Goal: Task Accomplishment & Management: Manage account settings

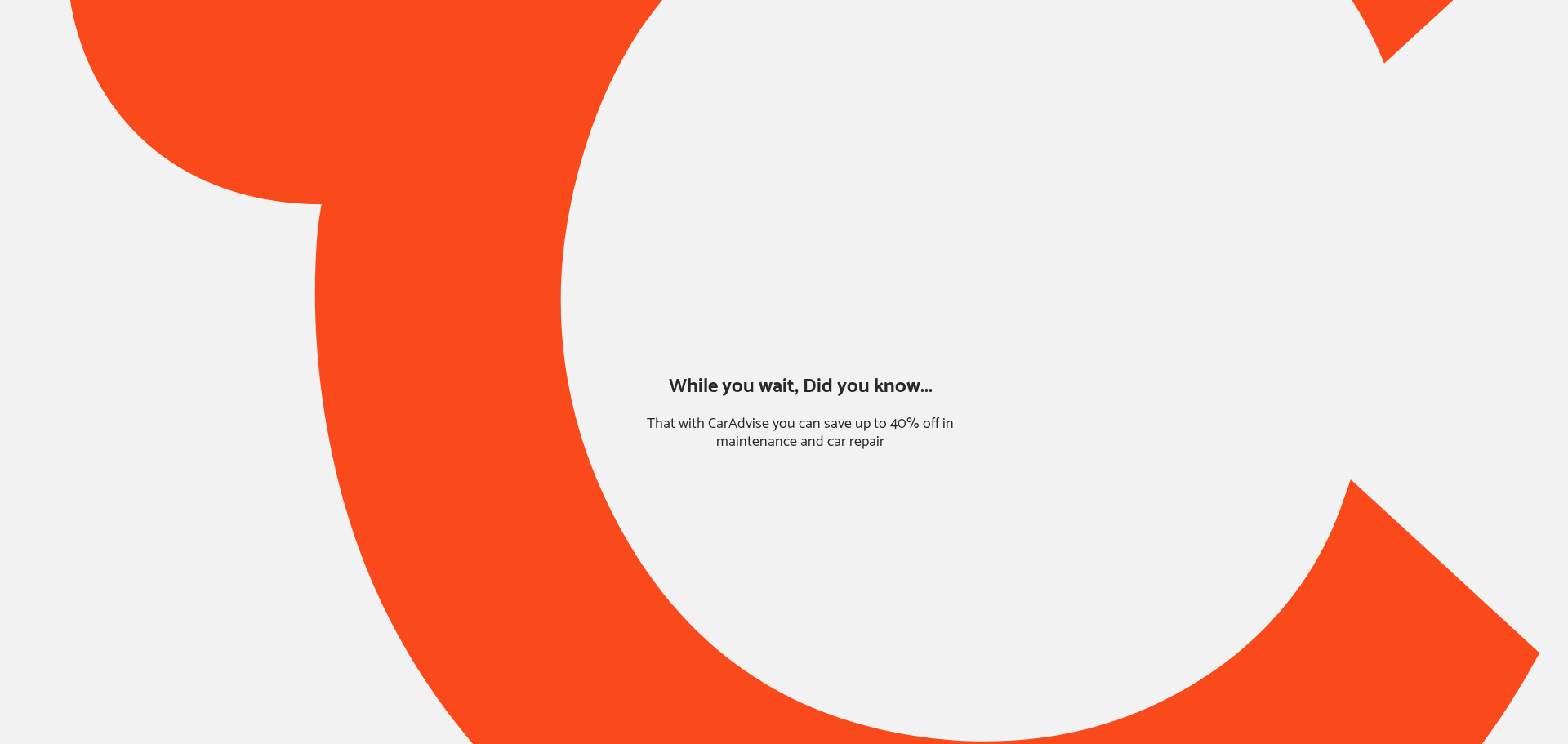
type input "*****"
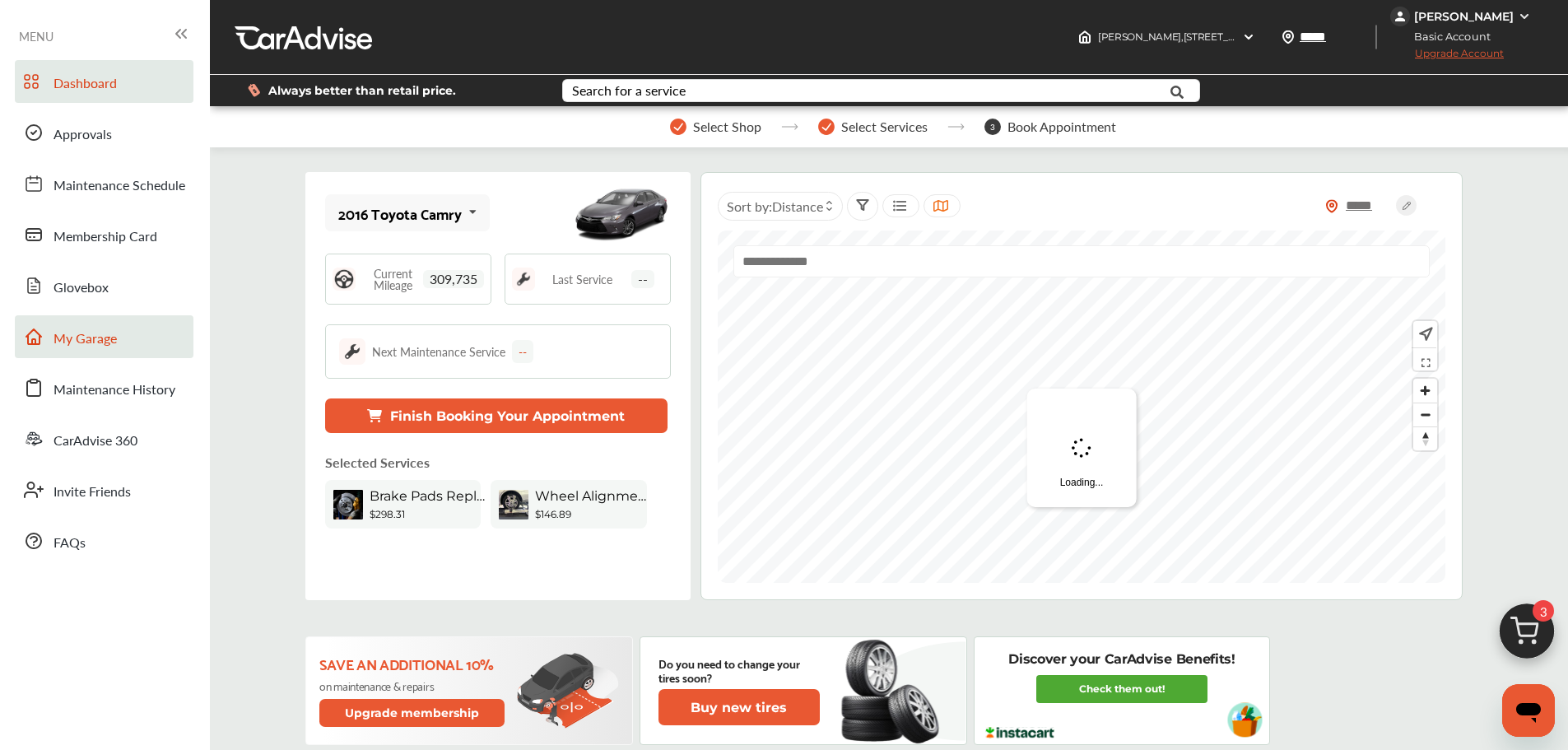
drag, startPoint x: 126, startPoint y: 339, endPoint x: 141, endPoint y: 334, distance: 15.8
click at [126, 339] on link "My Garage" at bounding box center [104, 337] width 179 height 43
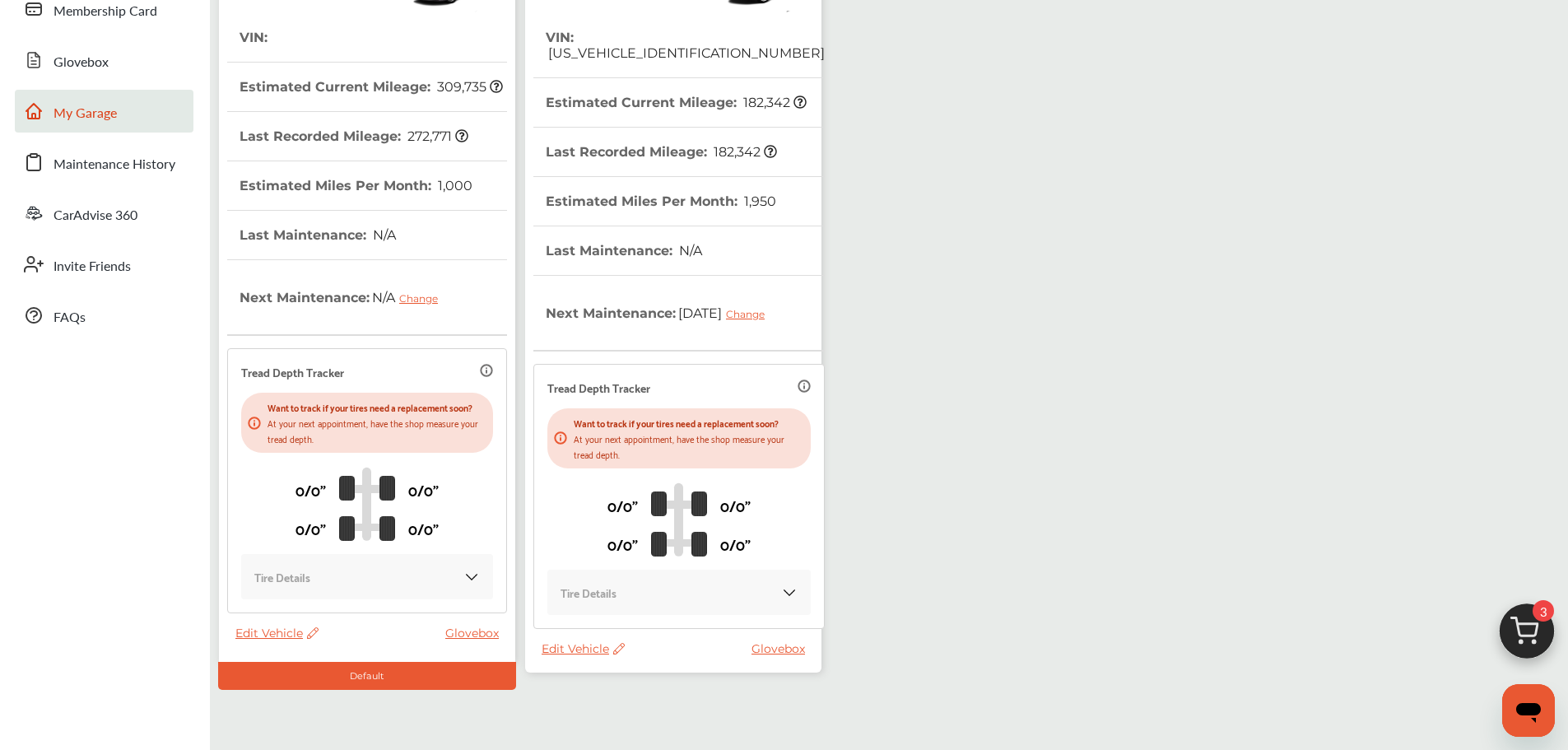
scroll to position [290, 0]
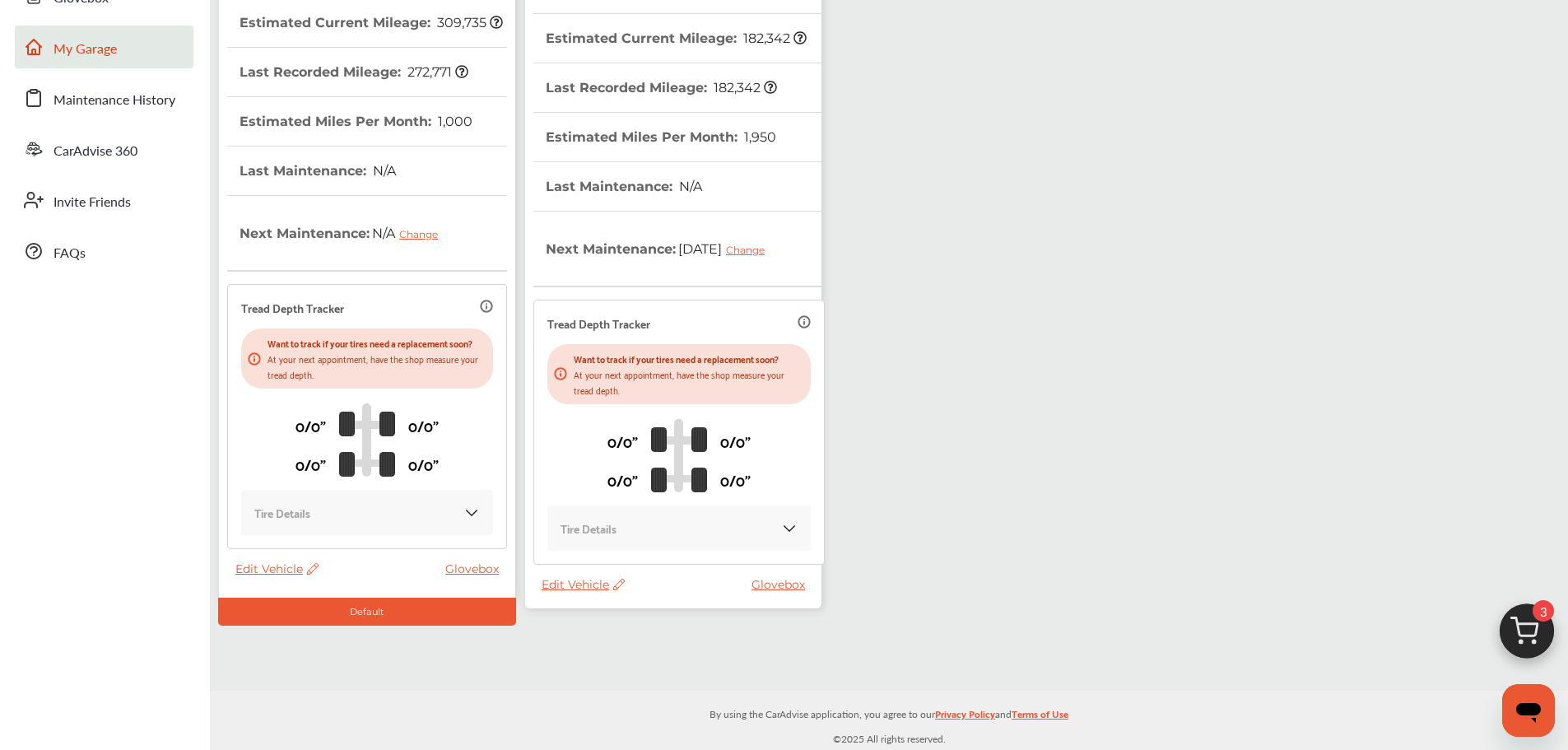
click at [583, 589] on span "Edit Vehicle" at bounding box center [583, 584] width 83 height 15
click at [637, 653] on div "Use this vehicle" at bounding box center [656, 658] width 148 height 26
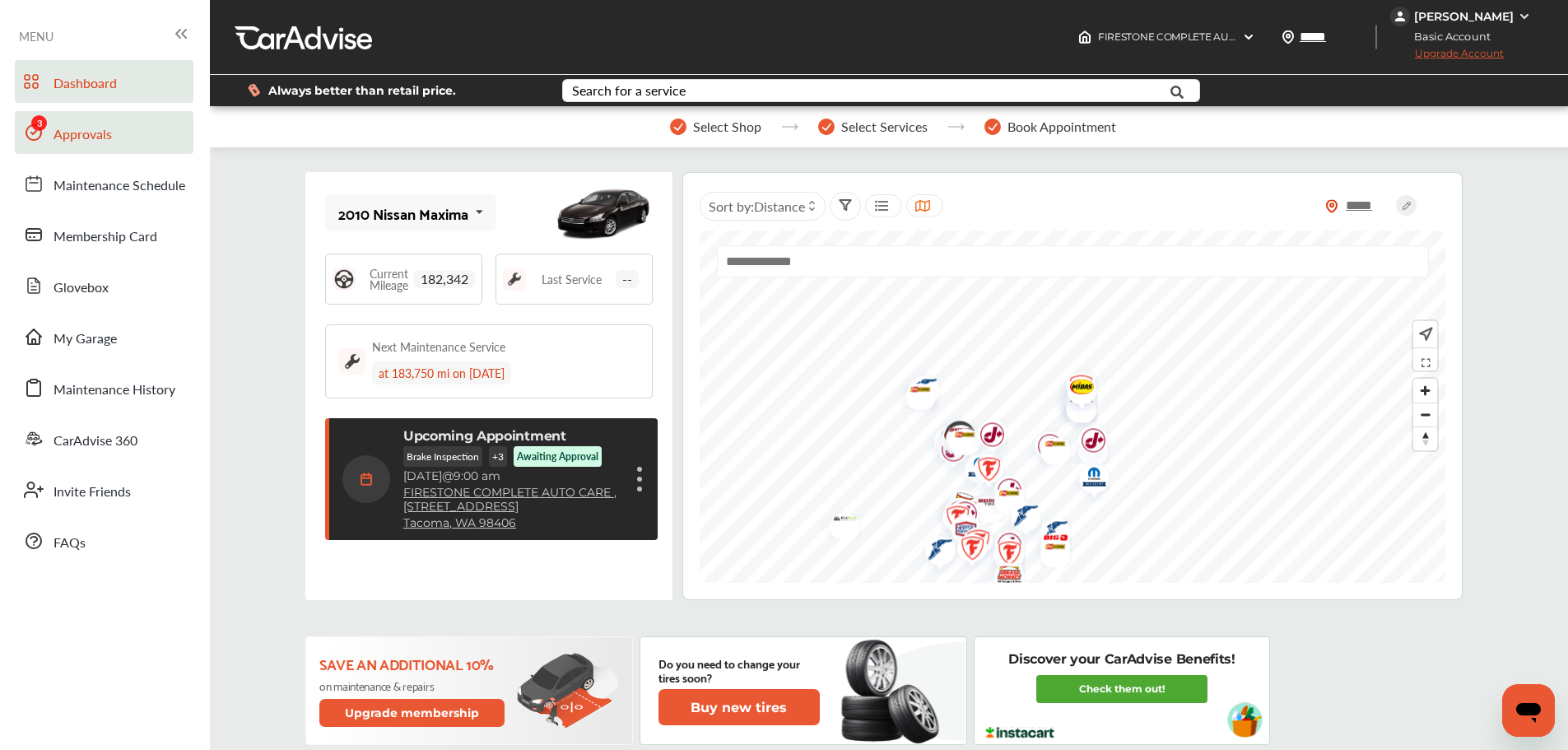
click at [107, 147] on link "Approvals" at bounding box center [104, 132] width 179 height 43
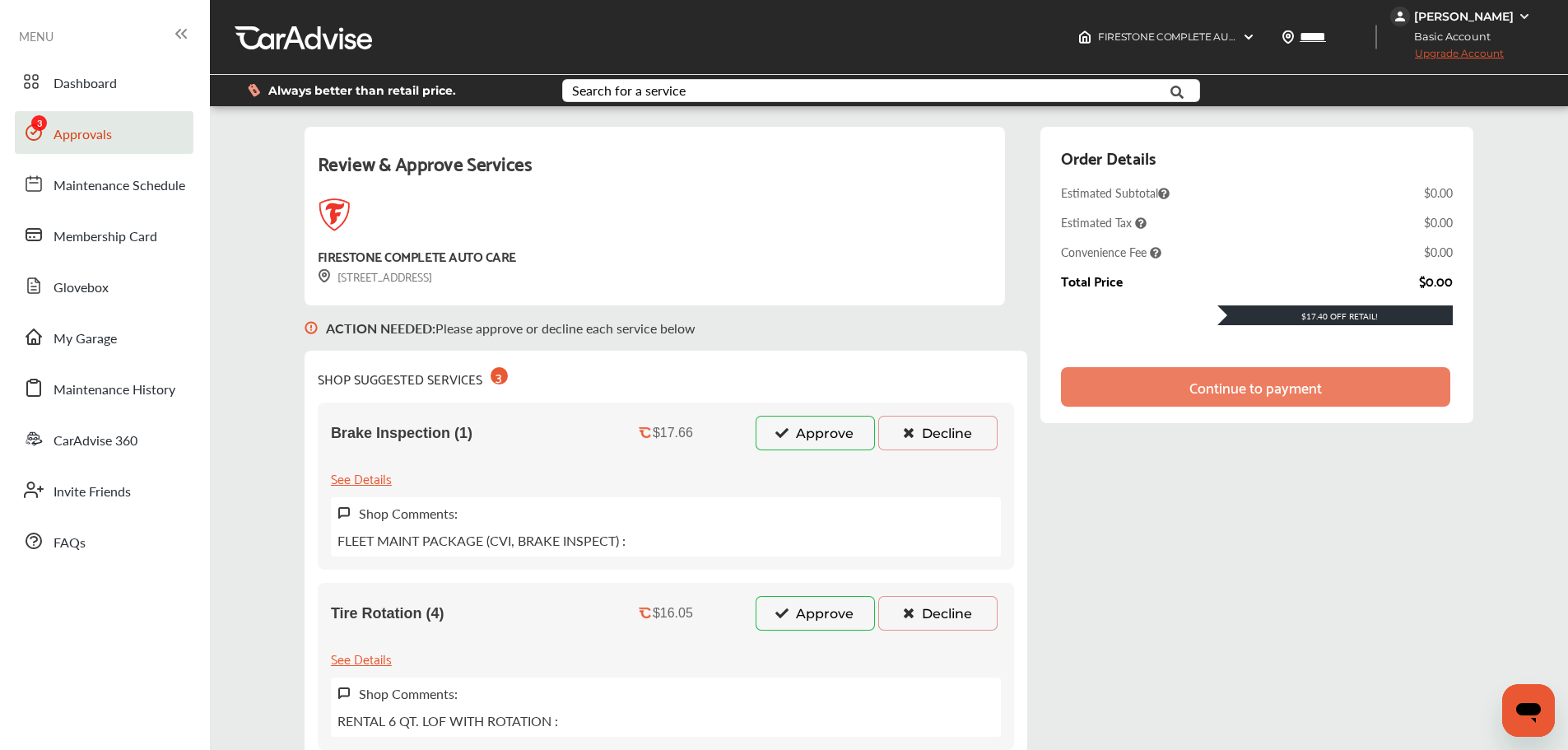
click at [810, 441] on button "Approve" at bounding box center [815, 433] width 119 height 34
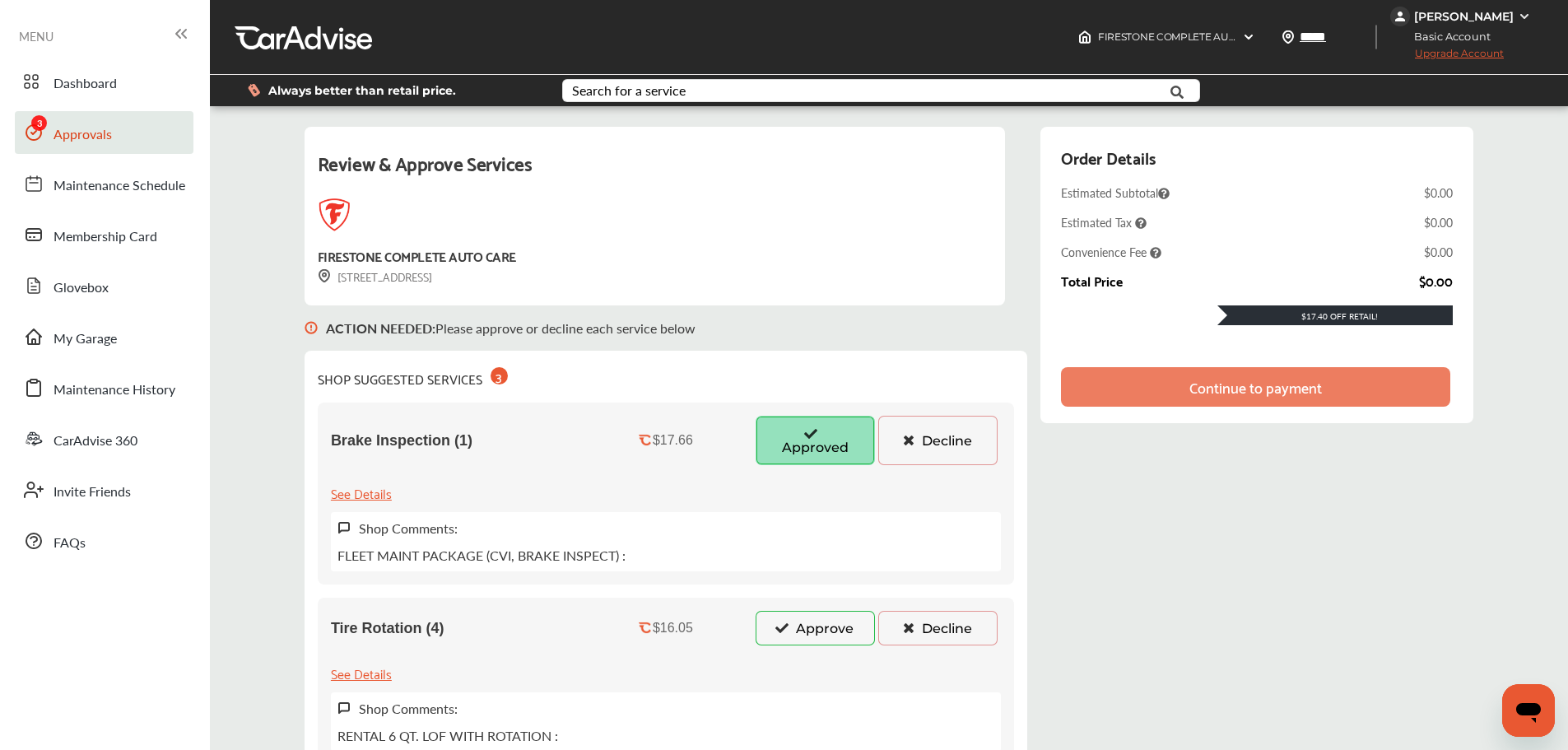
click at [830, 619] on button "Approve" at bounding box center [815, 628] width 119 height 34
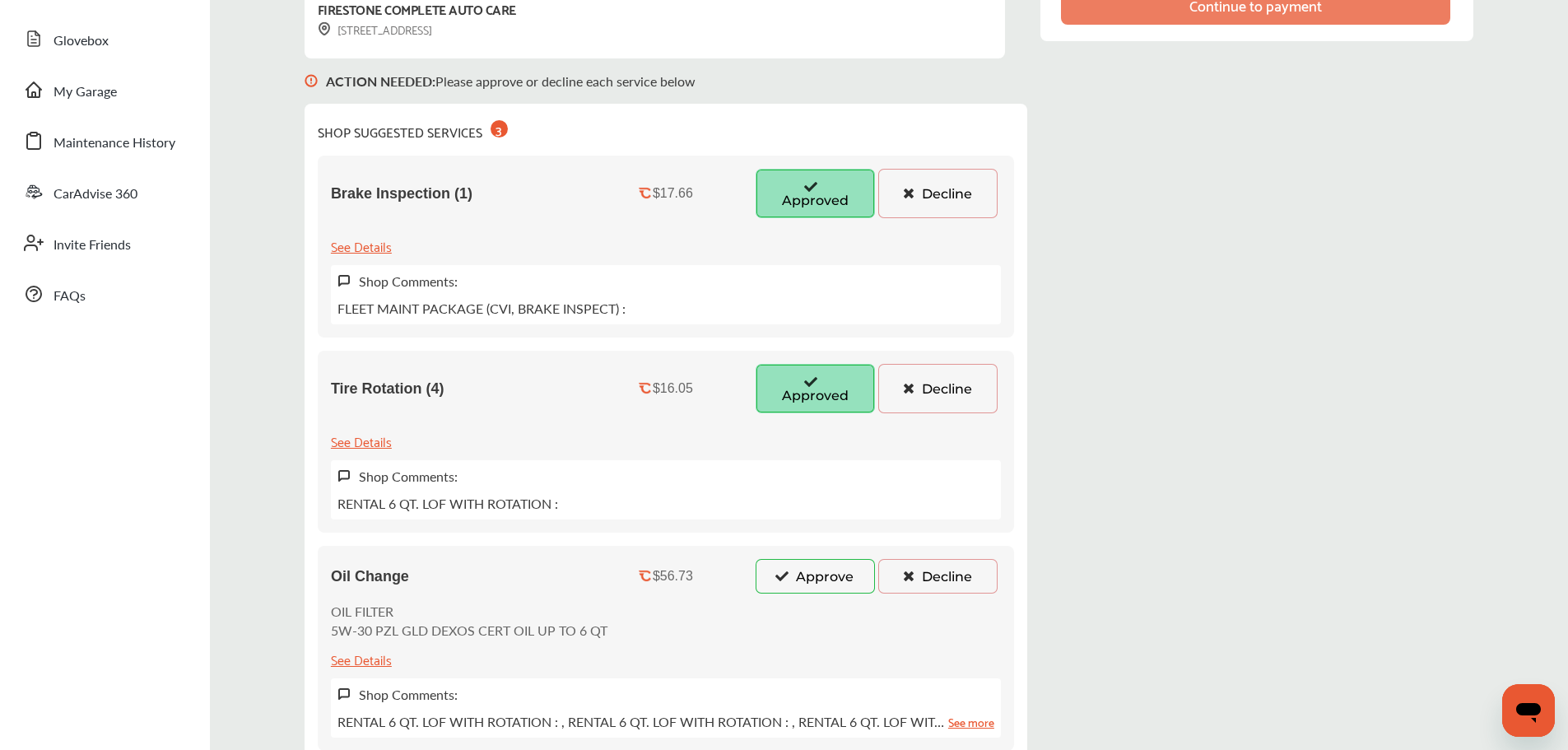
click at [813, 594] on button "Approve" at bounding box center [815, 576] width 119 height 34
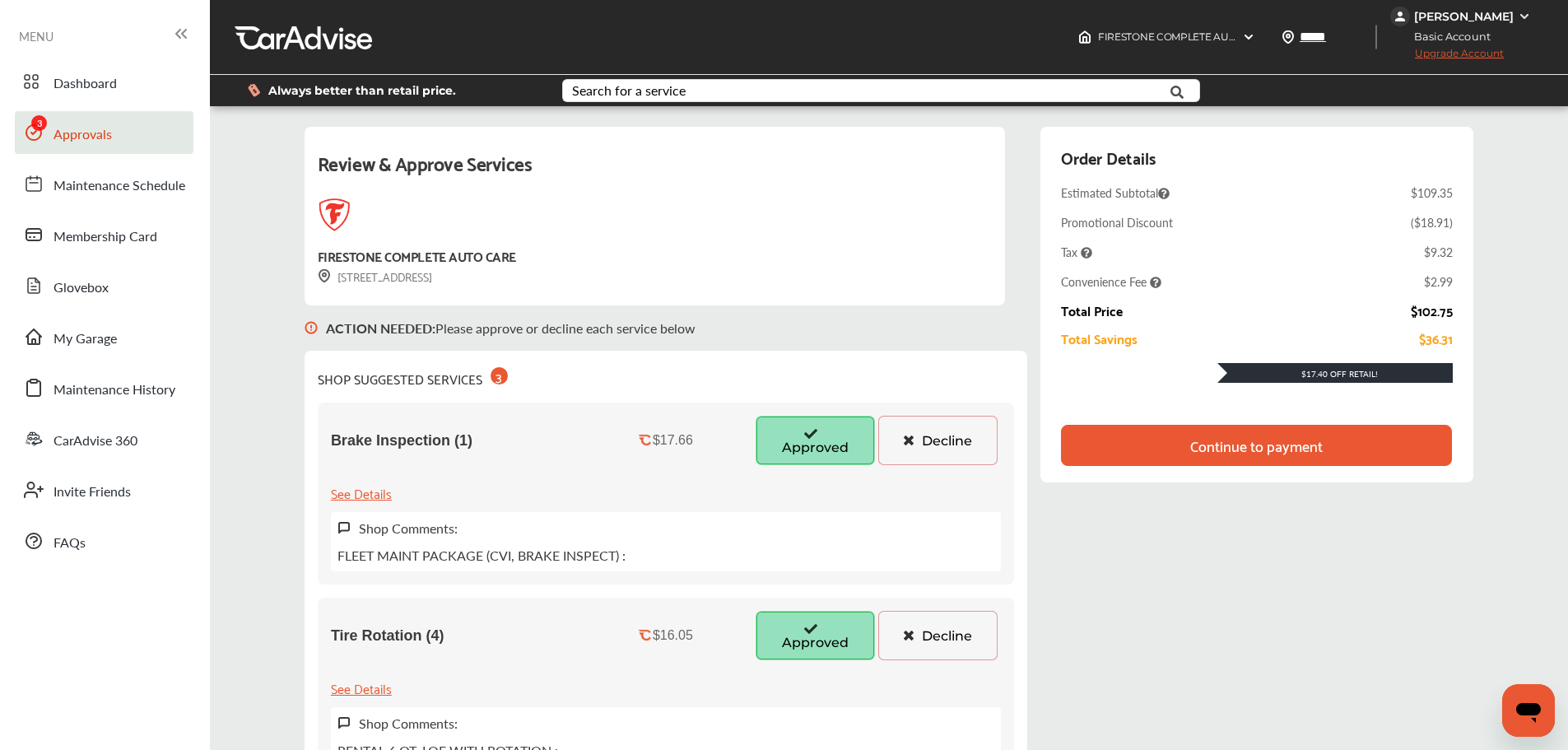
click at [1033, 296] on div "Review & Approve Services FIRESTONE COMPLETE AUTO CARE [STREET_ADDRESS] ACTION …" at bounding box center [888, 628] width 1168 height 1002
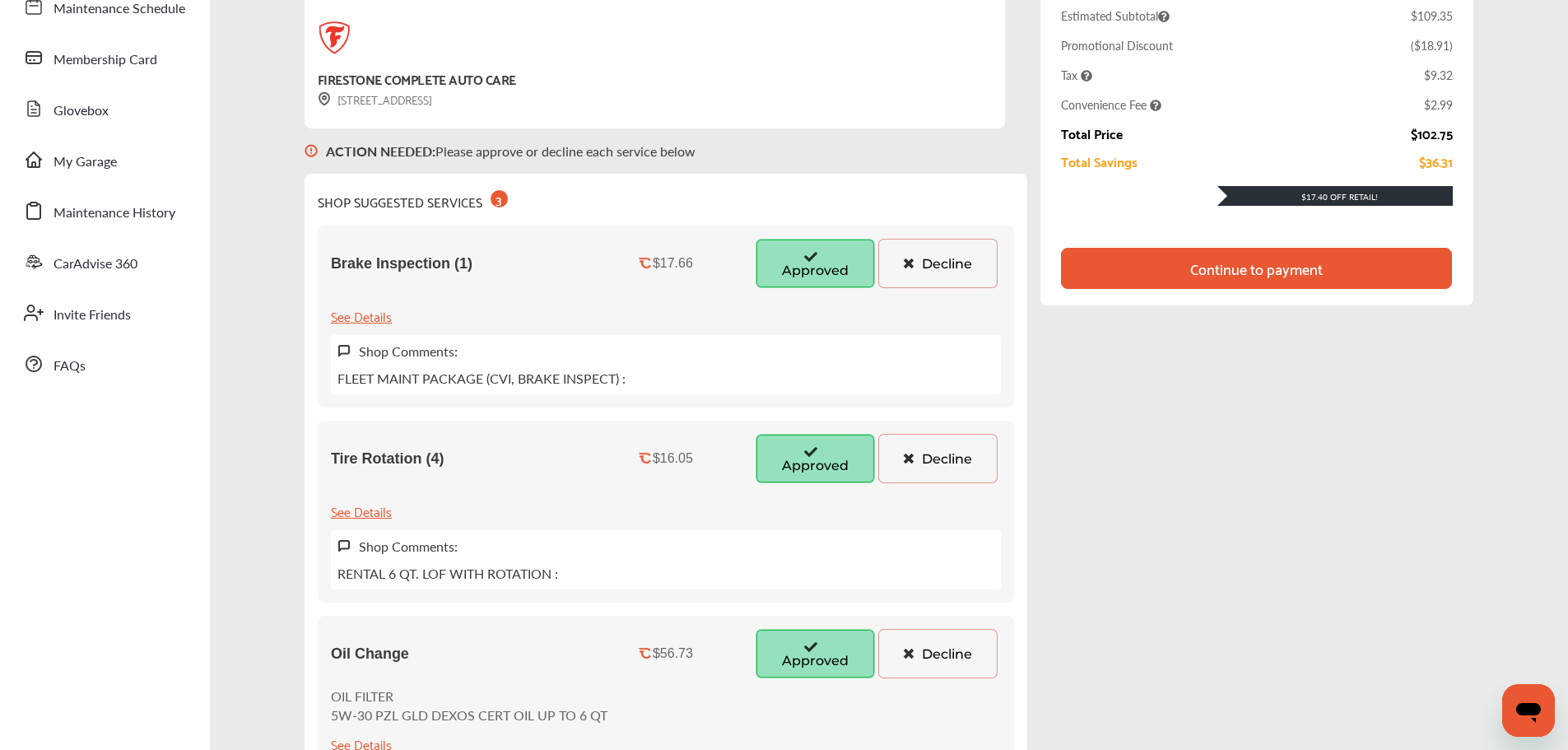
scroll to position [165, 0]
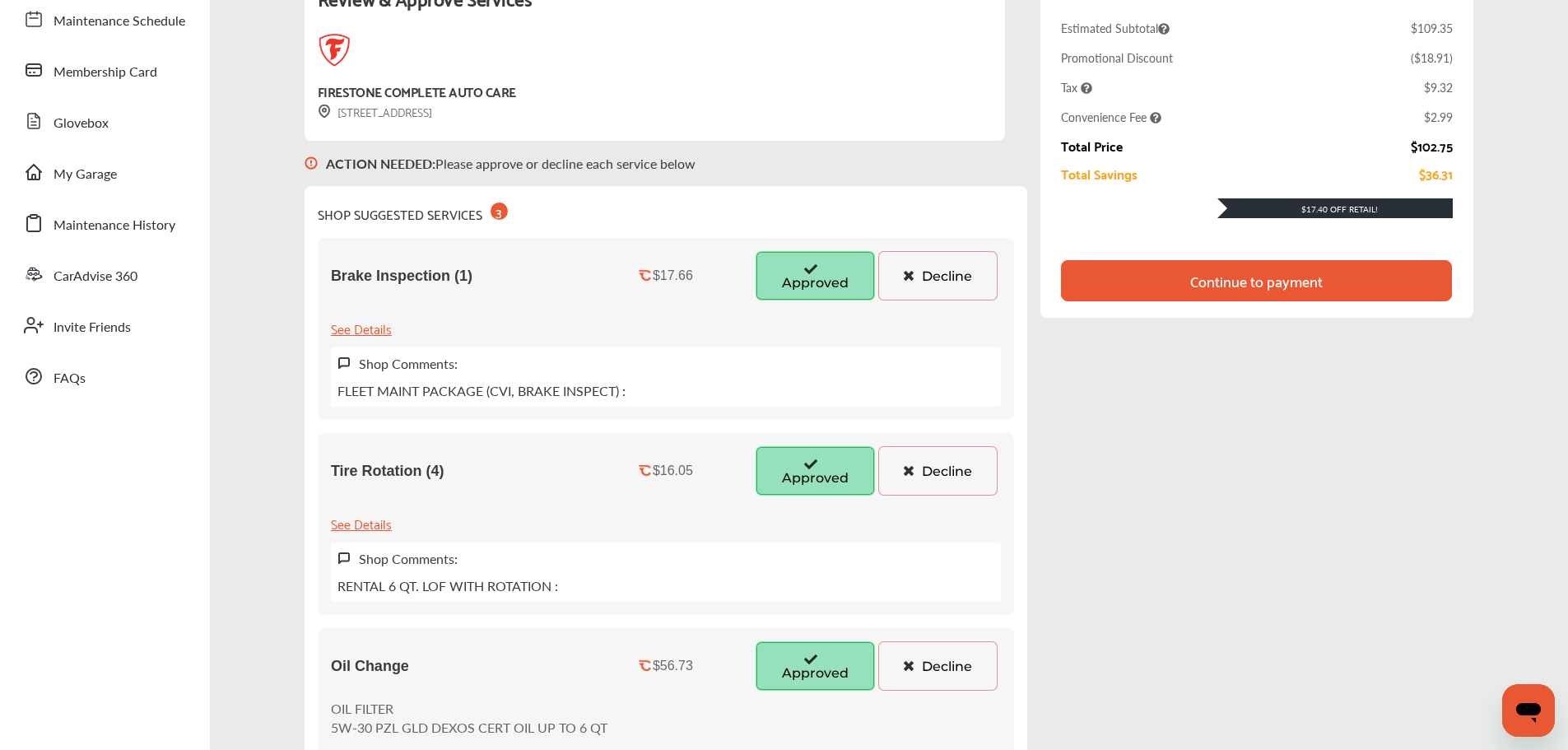
click at [1235, 279] on div "Continue to payment" at bounding box center [1256, 280] width 132 height 16
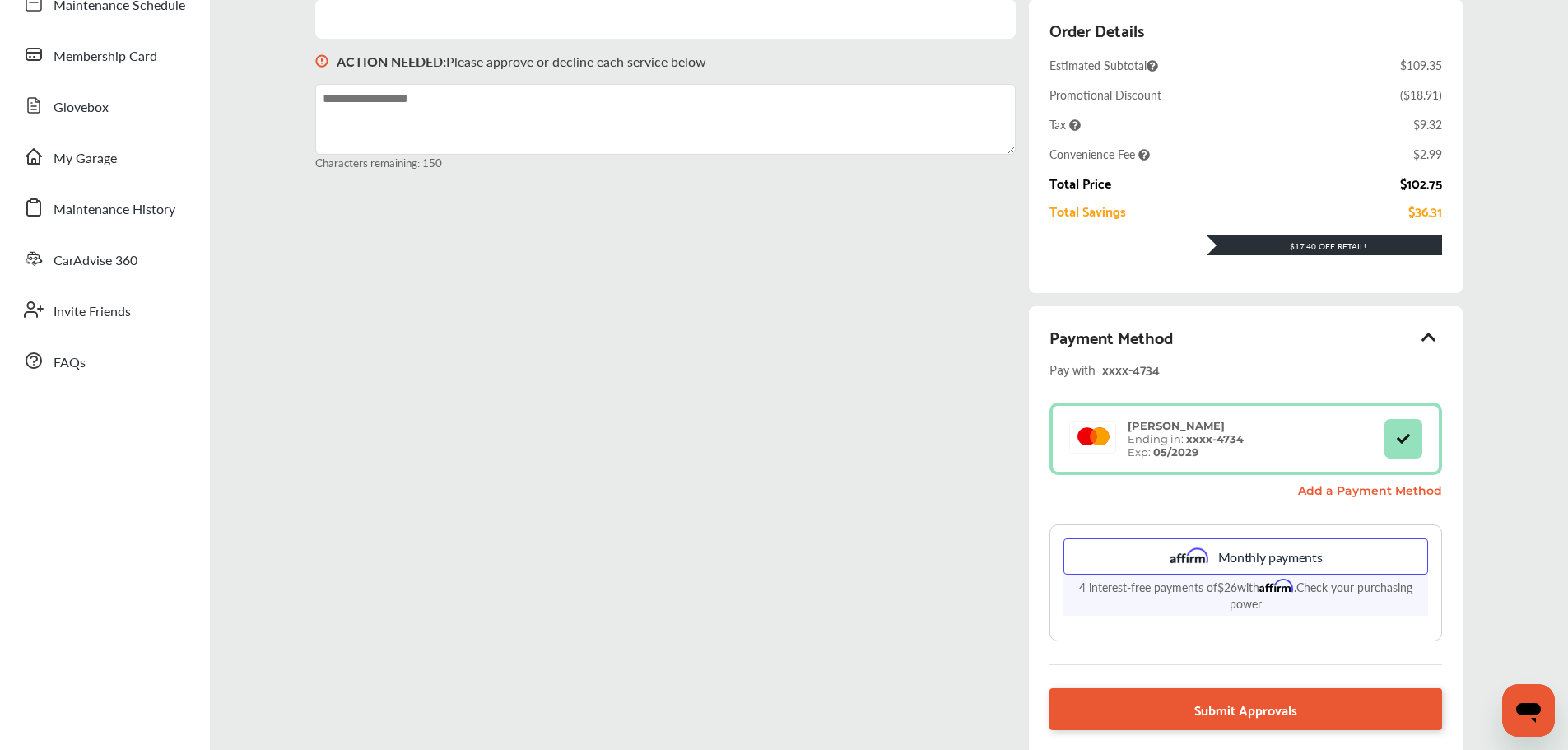
scroll to position [168, 0]
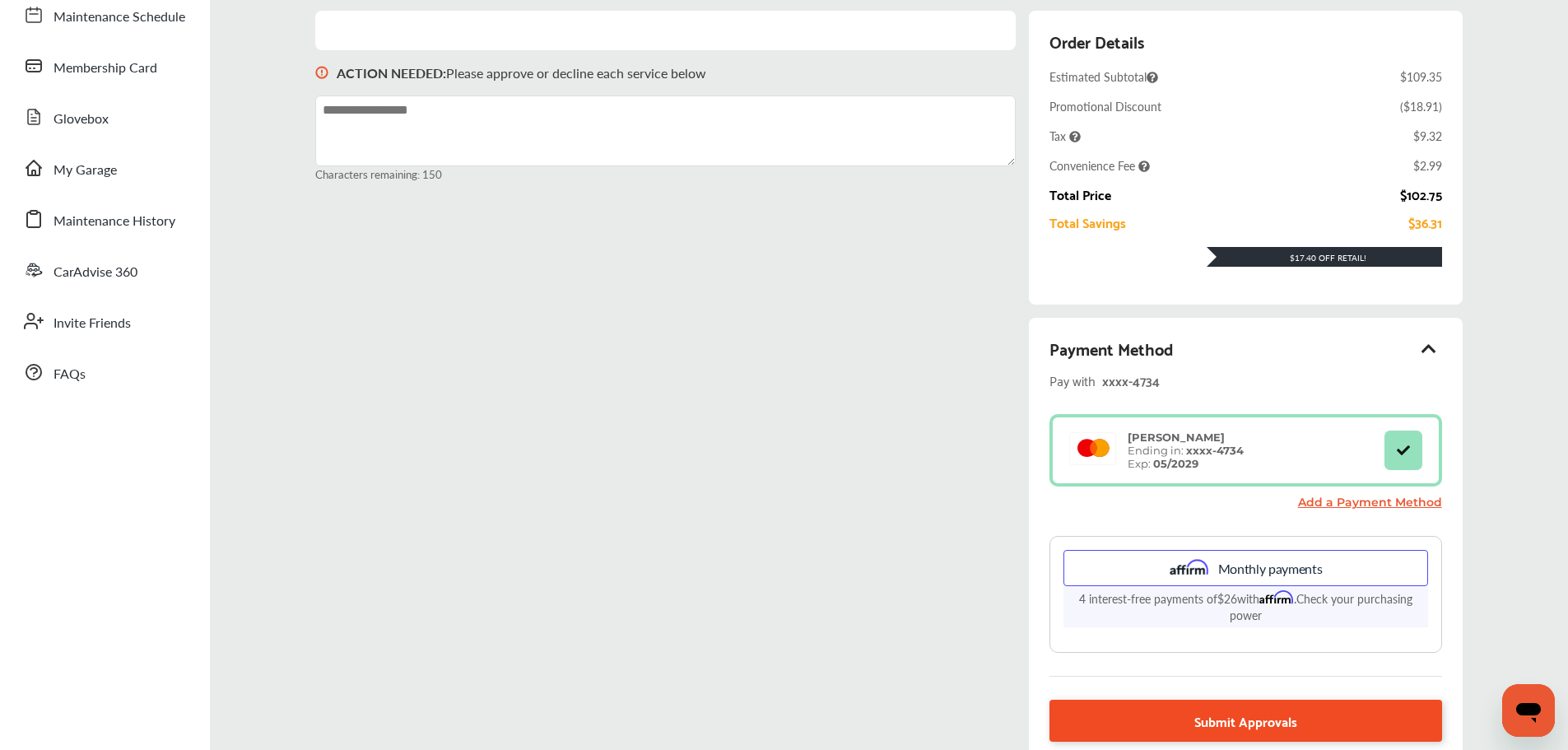
click at [1176, 721] on link "Submit Approvals" at bounding box center [1245, 720] width 392 height 42
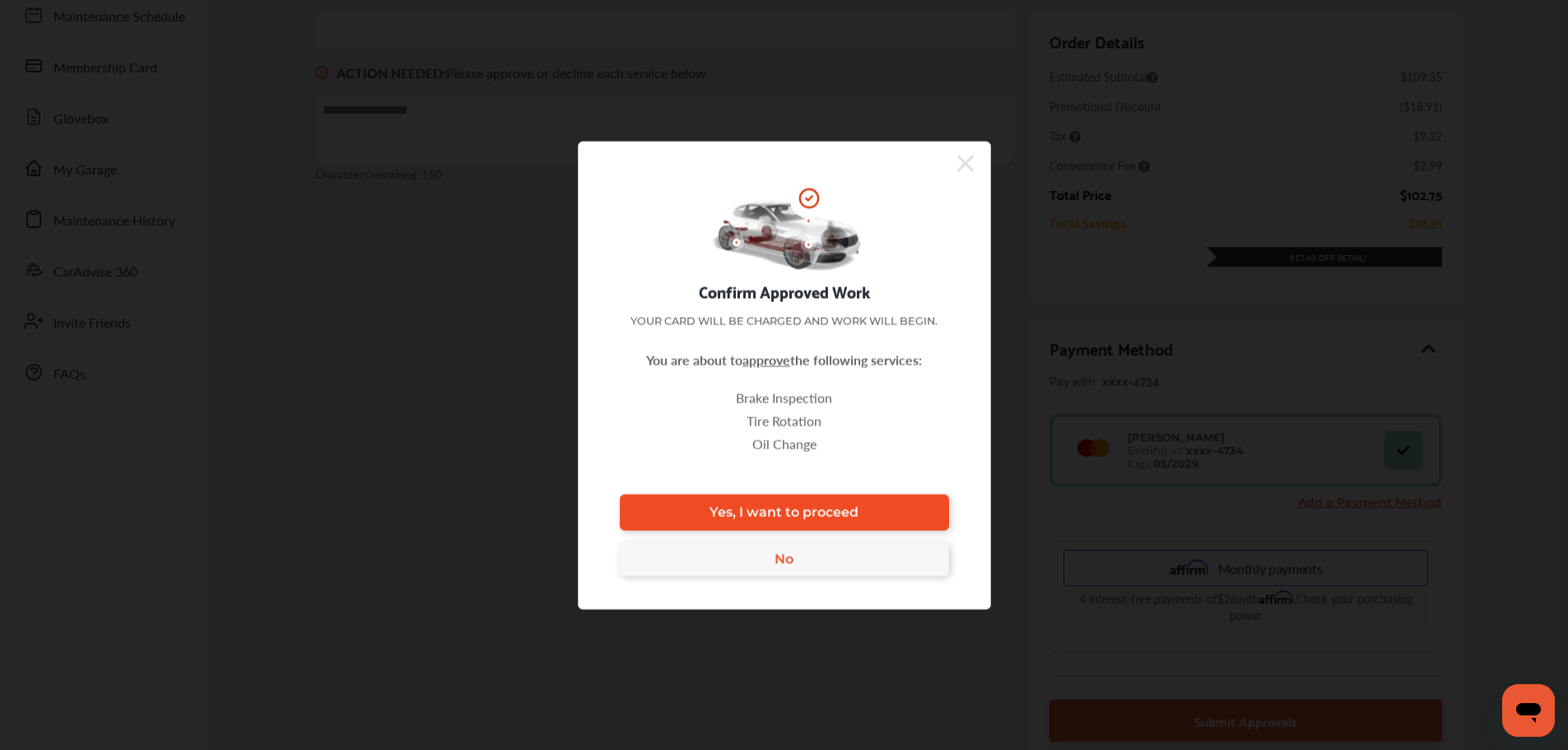
click at [918, 512] on link "Yes, I want to proceed" at bounding box center [784, 512] width 329 height 36
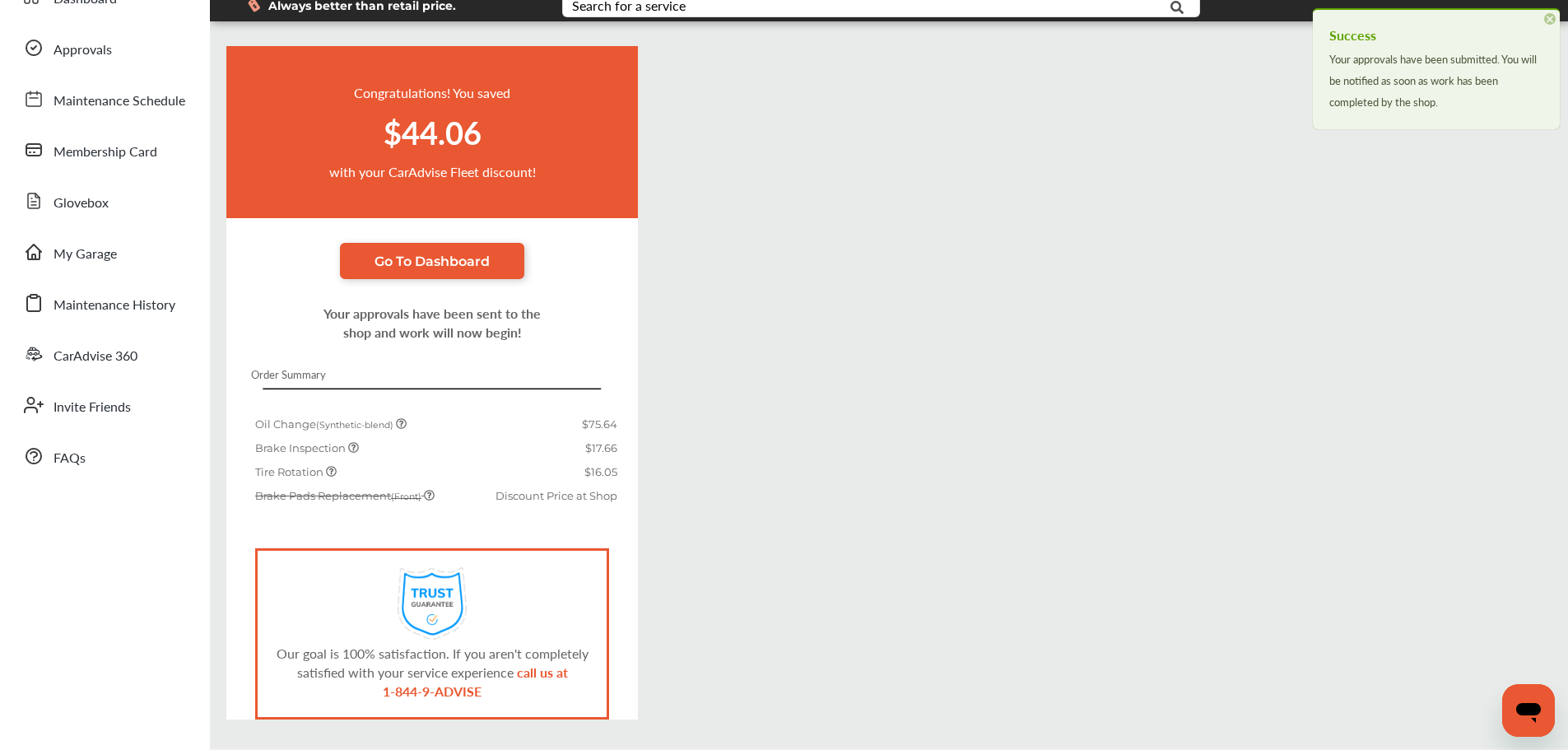
scroll to position [143, 0]
